Goal: Task Accomplishment & Management: Manage account settings

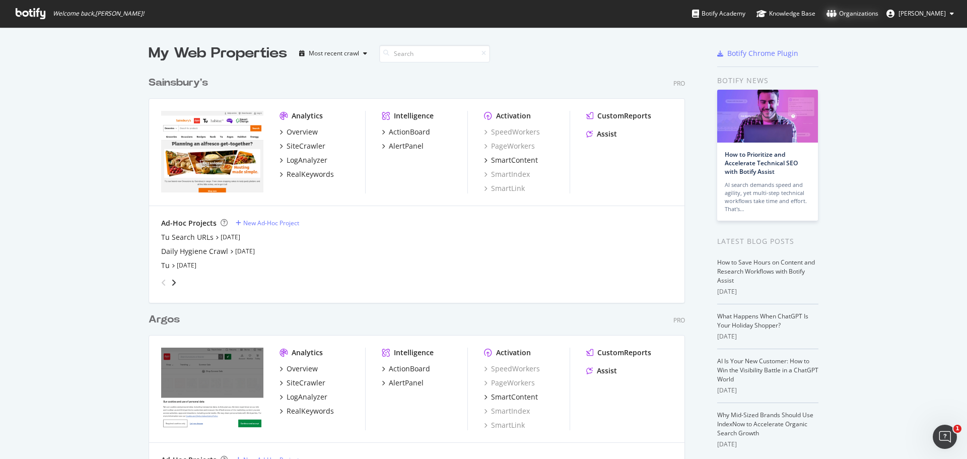
click at [864, 15] on div "Organizations" at bounding box center [852, 14] width 52 height 10
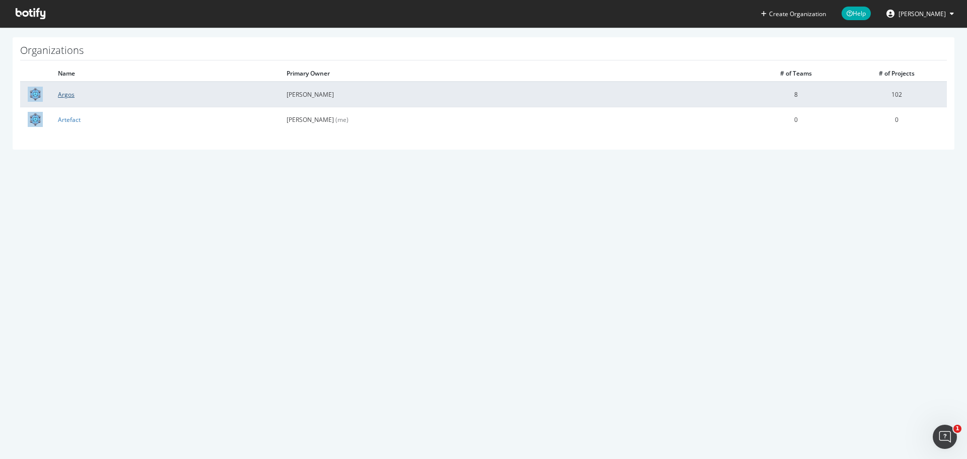
click at [69, 94] on link "Argos" at bounding box center [66, 94] width 17 height 9
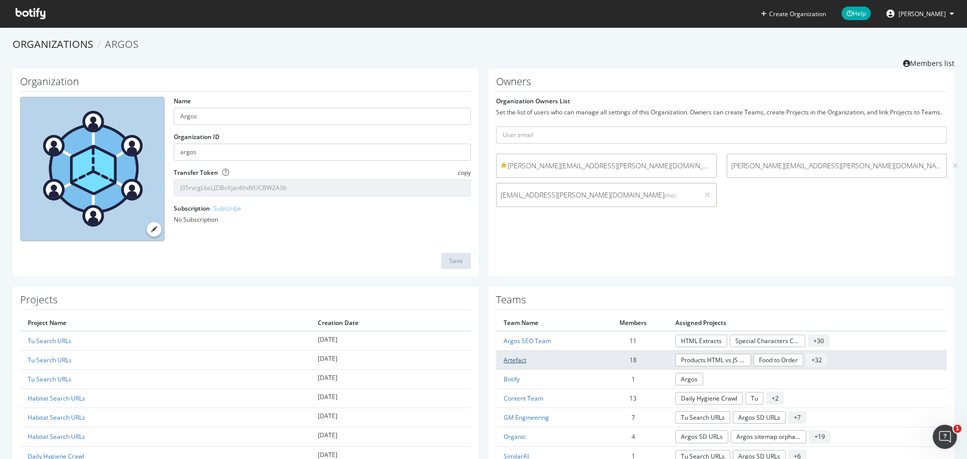
click at [503, 356] on link "Artefact" at bounding box center [514, 359] width 23 height 9
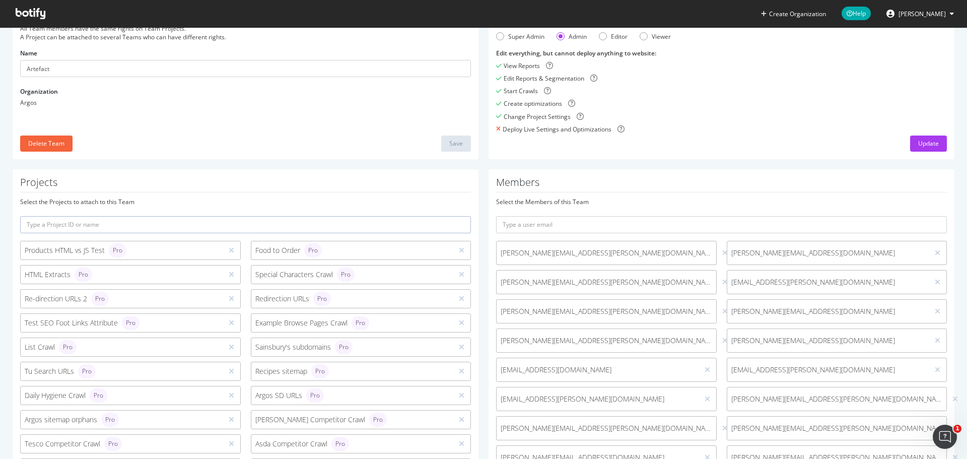
scroll to position [201, 0]
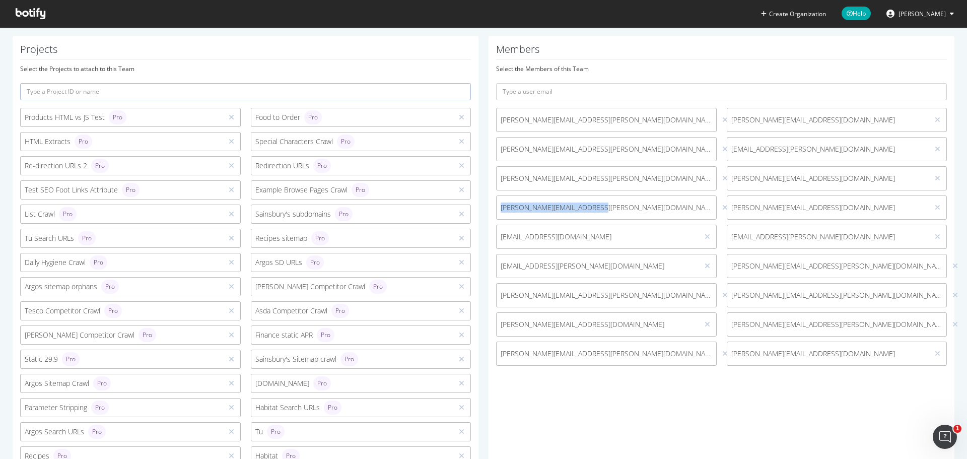
drag, startPoint x: 605, startPoint y: 206, endPoint x: 496, endPoint y: 204, distance: 108.7
click at [496, 204] on span "[PERSON_NAME][EMAIL_ADDRESS][PERSON_NAME][DOMAIN_NAME]" at bounding box center [605, 207] width 219 height 10
copy span "[PERSON_NAME][EMAIL_ADDRESS][PERSON_NAME][DOMAIN_NAME]"
click at [722, 207] on icon at bounding box center [725, 207] width 6 height 7
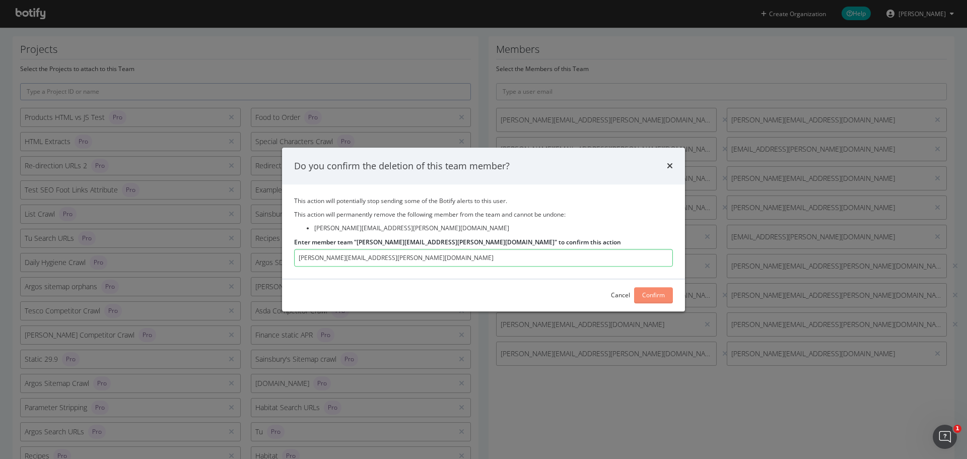
type input "[PERSON_NAME][EMAIL_ADDRESS][PERSON_NAME][DOMAIN_NAME]"
click at [655, 296] on div "Confirm" at bounding box center [653, 295] width 23 height 9
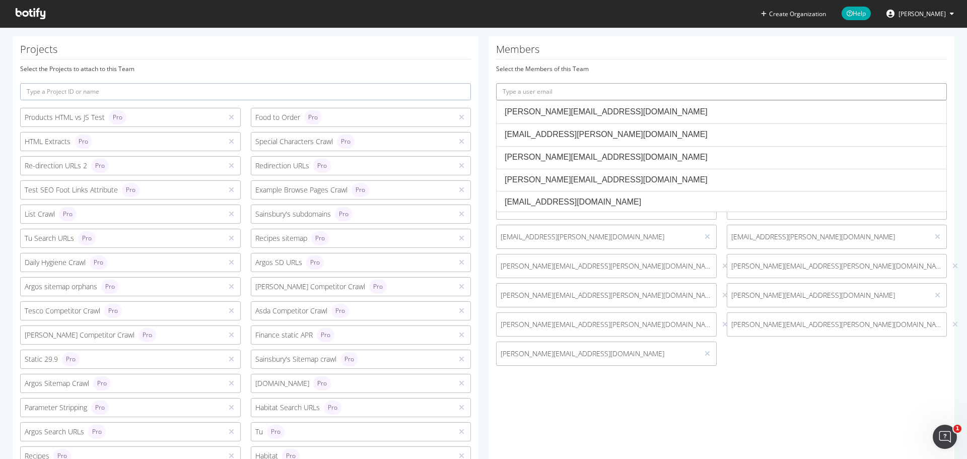
click at [562, 87] on input "text" at bounding box center [721, 91] width 451 height 17
paste input "[PERSON_NAME][EMAIL_ADDRESS][PERSON_NAME][DOMAIN_NAME]"
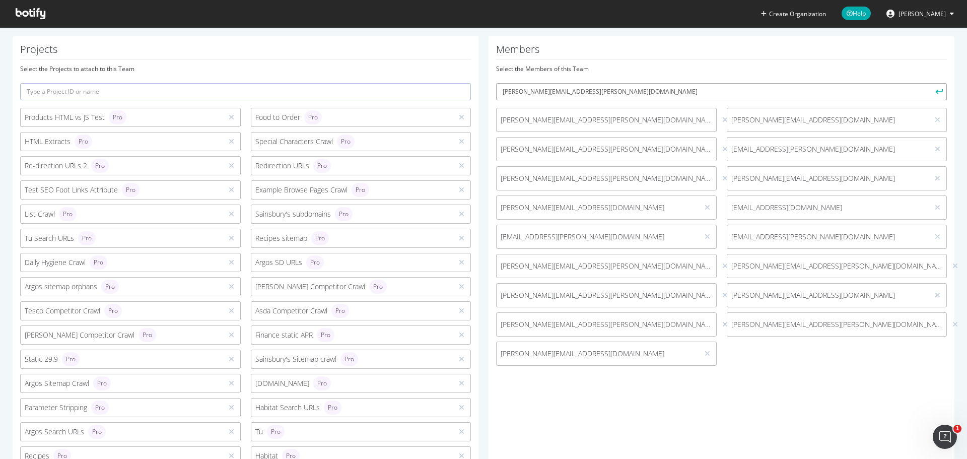
type input "[PERSON_NAME][EMAIL_ADDRESS][PERSON_NAME][DOMAIN_NAME]"
click at [929, 83] on button "submit" at bounding box center [937, 91] width 17 height 17
click at [599, 418] on div "Members Select the Members of this Team [EMAIL_ADDRESS][PERSON_NAME][DOMAIN_NAM…" at bounding box center [721, 291] width 466 height 510
